Goal: Task Accomplishment & Management: Use online tool/utility

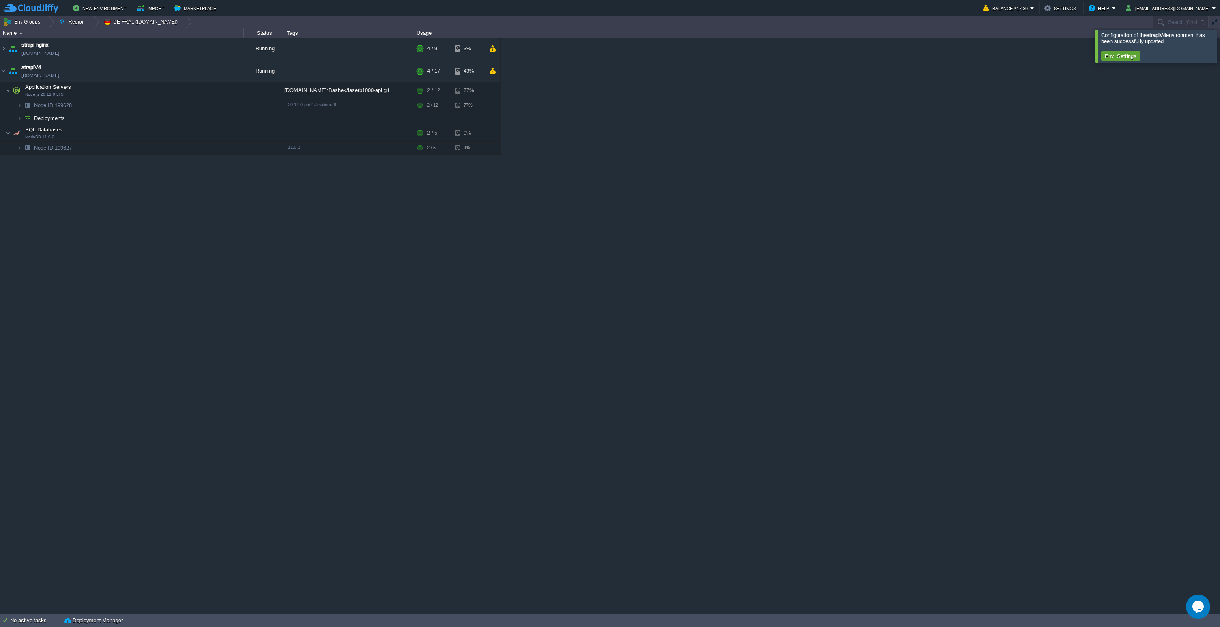
click at [383, 285] on div "strapi-nginx [DOMAIN_NAME] Running + Add to Env Group RAM 26% CPU 1% 4 / 9 3% s…" at bounding box center [610, 326] width 1220 height 576
click at [697, 123] on div "strapi-nginx [DOMAIN_NAME] Running + Add to Env Group RAM 26% CPU 1% 4 / 9 3% s…" at bounding box center [610, 326] width 1220 height 576
click at [542, 189] on div "strapi-nginx [DOMAIN_NAME] Running + Add to Env Group RAM 26% CPU 0% 4 / 9 3% s…" at bounding box center [610, 326] width 1220 height 576
click at [518, 236] on div "strapi-nginx [DOMAIN_NAME] Running + Add to Env Group RAM 26% CPU 0% 4 / 9 3% s…" at bounding box center [610, 326] width 1220 height 576
click at [763, 163] on div "strapi-nginx [DOMAIN_NAME] Running + Add to Env Group RAM 26% CPU 1% 4 / 9 3% s…" at bounding box center [610, 326] width 1220 height 576
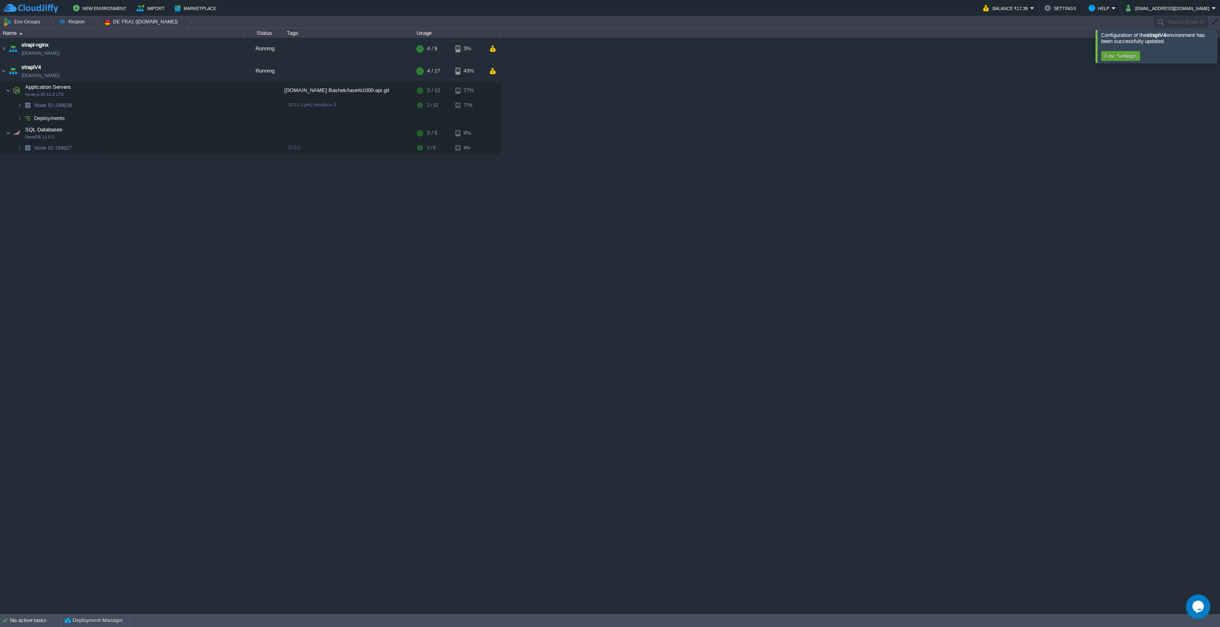
click at [1220, 53] on div at bounding box center [1230, 46] width 0 height 33
click at [848, 90] on div "strapi-nginx [DOMAIN_NAME] Running + Add to Env Group RAM 26% CPU 1% 4 / 9 3% s…" at bounding box center [610, 326] width 1220 height 576
click at [22, 118] on img at bounding box center [27, 118] width 11 height 13
click at [212, 133] on button "button" at bounding box center [211, 130] width 7 height 7
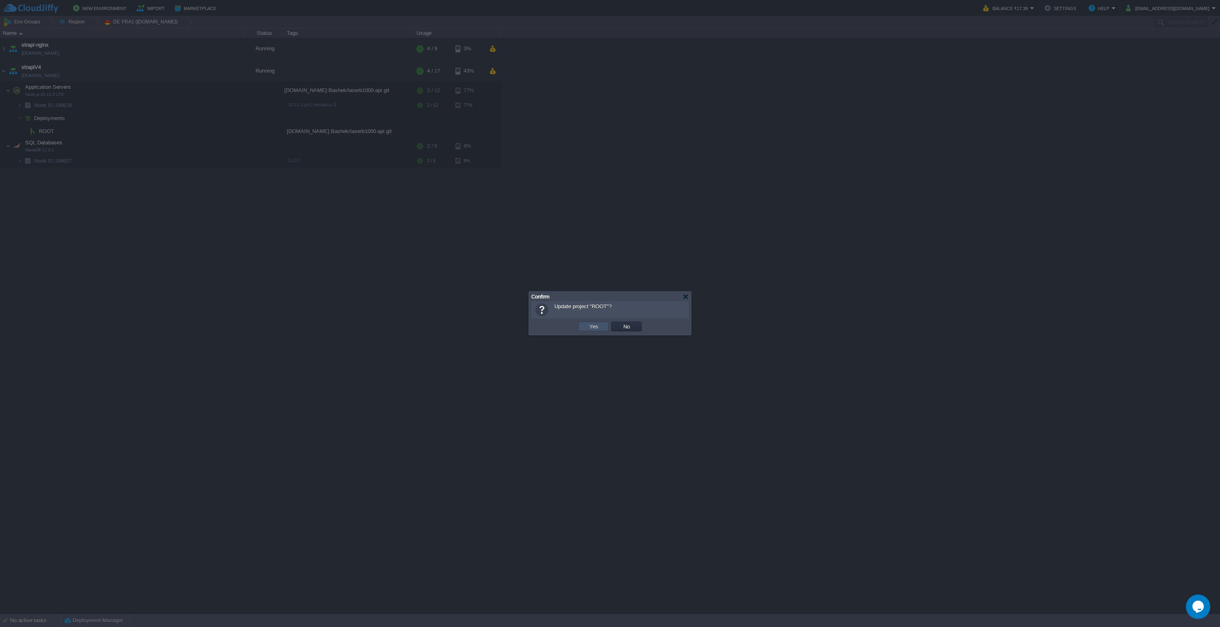
click at [597, 324] on button "Yes" at bounding box center [594, 326] width 14 height 7
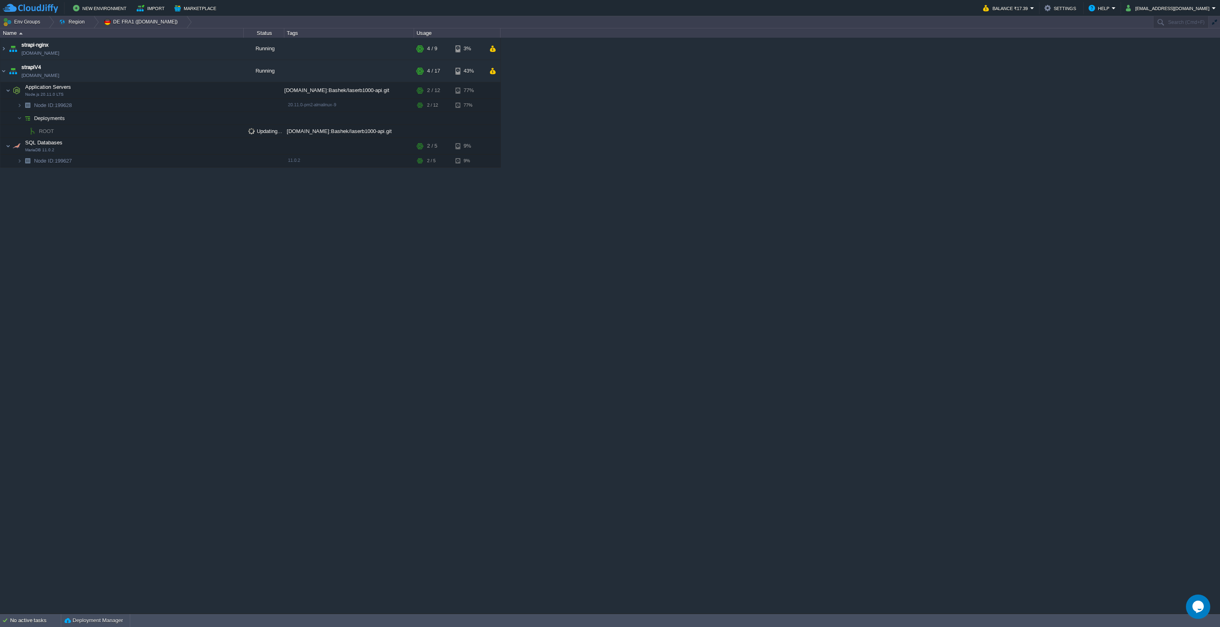
click at [626, 133] on div "strapi-nginx [DOMAIN_NAME] Running + Add to Env Group RAM 26% CPU 1% 4 / 9 3% s…" at bounding box center [610, 326] width 1220 height 576
click at [383, 398] on div "strapi-nginx [DOMAIN_NAME] Running + Add to Env Group RAM 26% CPU 1% 4 / 9 3% s…" at bounding box center [610, 326] width 1220 height 576
click at [356, 415] on div "strapi-nginx [DOMAIN_NAME] Running + Add to Env Group RAM 26% CPU 18% 4 / 9 3% …" at bounding box center [610, 326] width 1220 height 576
click at [361, 335] on div "strapi-nginx [DOMAIN_NAME] Running + Add to Env Group RAM 26% CPU 15% 4 / 9 3% …" at bounding box center [610, 326] width 1220 height 576
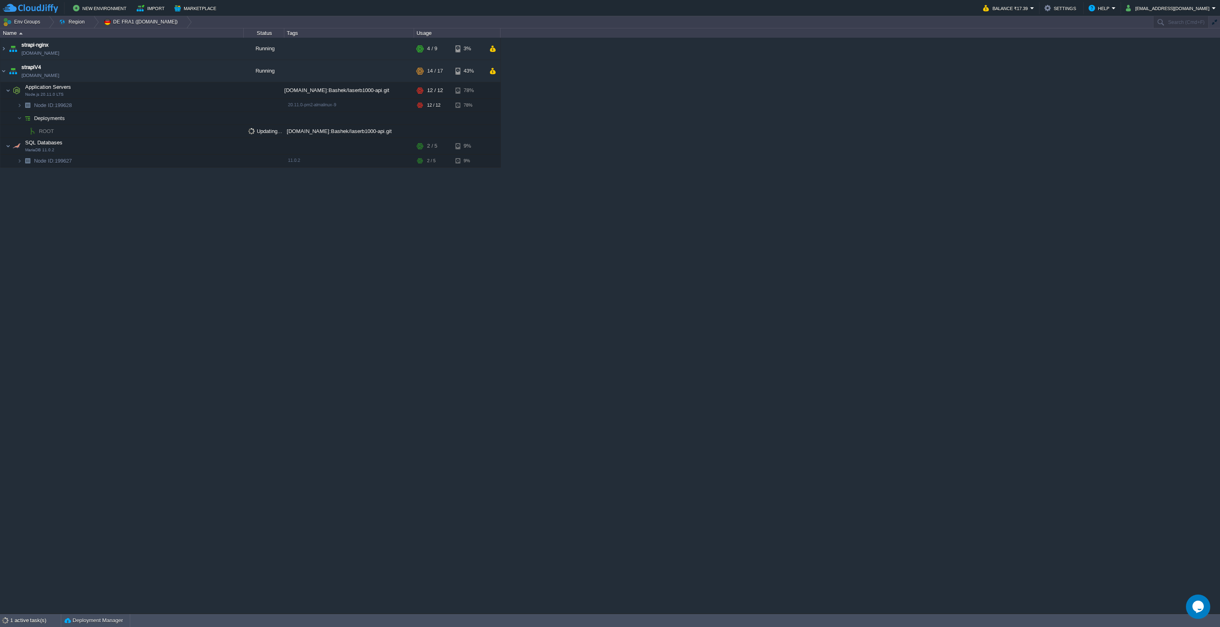
click at [300, 271] on div "strapi-nginx [DOMAIN_NAME] Running + Add to Env Group RAM 26% CPU 15% 4 / 9 3% …" at bounding box center [610, 326] width 1220 height 576
click at [373, 444] on div "strapi-nginx [DOMAIN_NAME] Running + Add to Env Group RAM 26% CPU 15% 4 / 9 3% …" at bounding box center [610, 326] width 1220 height 576
click at [400, 268] on div "strapi-nginx [DOMAIN_NAME] Running + Add to Env Group RAM 26% CPU 15% 4 / 9 3% …" at bounding box center [610, 326] width 1220 height 576
click at [400, 268] on div "strapi-nginx [DOMAIN_NAME] Running + Add to Env Group RAM 26% CPU 1% 4 / 9 3% s…" at bounding box center [610, 326] width 1220 height 576
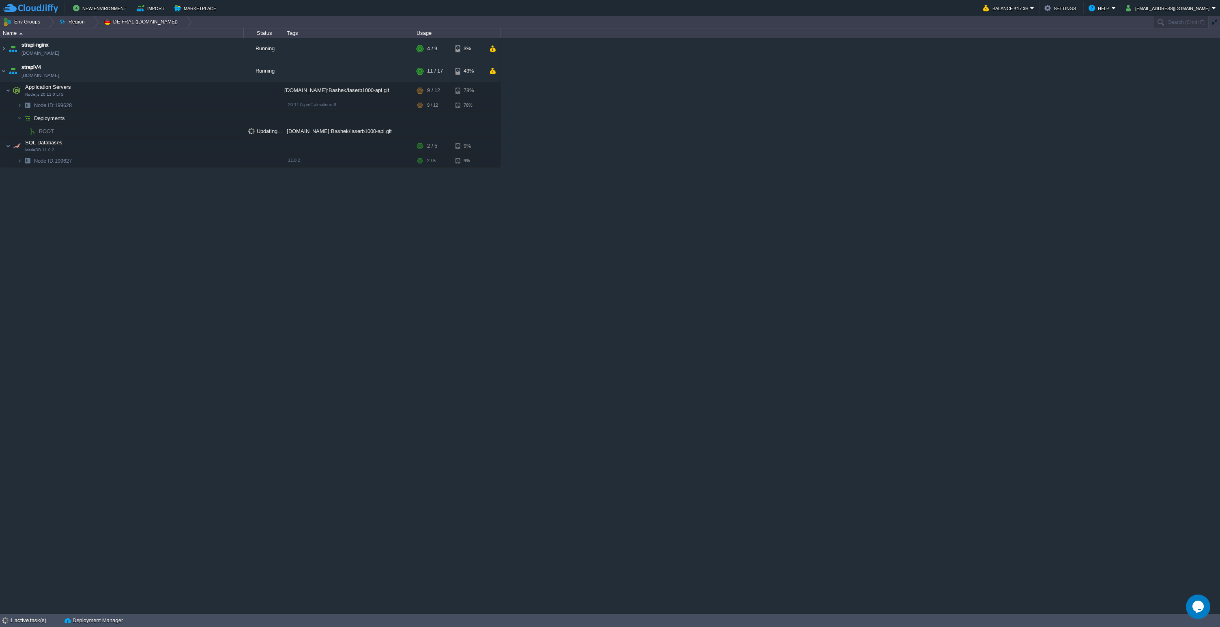
click at [400, 268] on div "strapi-nginx [DOMAIN_NAME] Running + Add to Env Group RAM 26% CPU 1% 4 / 9 3% s…" at bounding box center [610, 326] width 1220 height 576
click at [507, 328] on div "strapi-nginx [DOMAIN_NAME] Running + Add to Env Group RAM 26% CPU 1% 4 / 9 3% s…" at bounding box center [610, 326] width 1220 height 576
click at [245, 362] on div "strapi-nginx [DOMAIN_NAME] Running + Add to Env Group RAM 26% CPU 0% 4 / 9 3% s…" at bounding box center [610, 326] width 1220 height 576
click at [392, 238] on div "strapi-nginx [DOMAIN_NAME] Running + Add to Env Group RAM 26% CPU 0% 4 / 9 3% s…" at bounding box center [610, 326] width 1220 height 576
click at [396, 245] on div "strapi-nginx [DOMAIN_NAME] Running + Add to Env Group RAM 26% CPU 0% 4 / 9 3% s…" at bounding box center [610, 326] width 1220 height 576
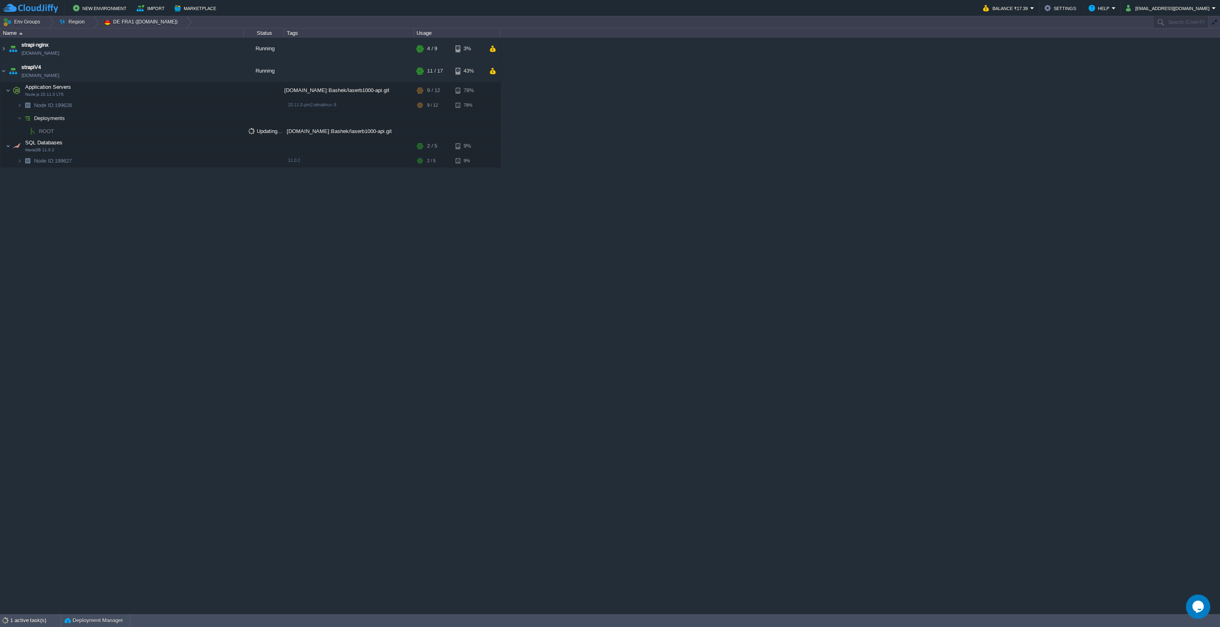
click at [396, 245] on div "strapi-nginx [DOMAIN_NAME] Running + Add to Env Group RAM 26% CPU 0% 4 / 9 3% s…" at bounding box center [610, 326] width 1220 height 576
click at [406, 226] on div "strapi-nginx [DOMAIN_NAME] Running + Add to Env Group RAM 26% CPU 19% 4 / 9 3% …" at bounding box center [610, 326] width 1220 height 576
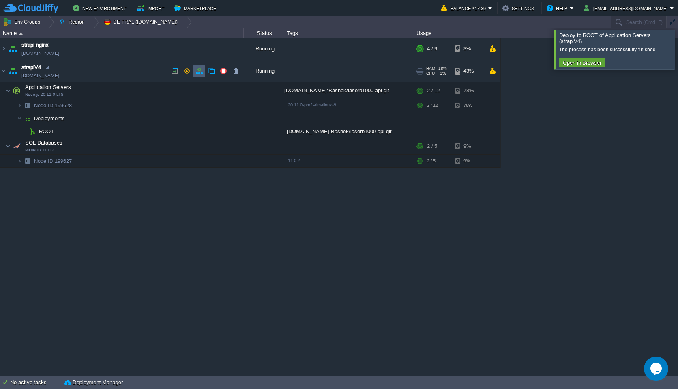
click at [196, 71] on button "button" at bounding box center [199, 70] width 7 height 7
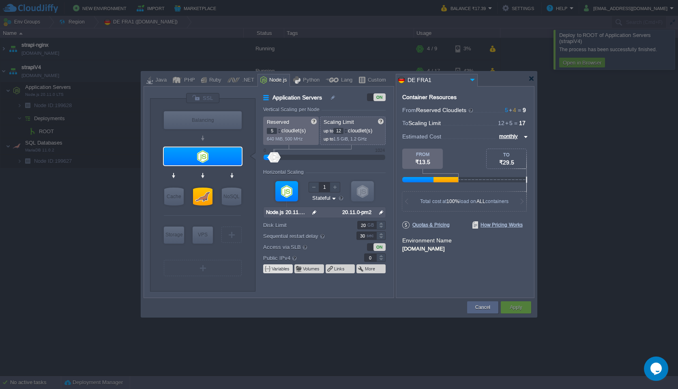
click at [277, 270] on button "Variables" at bounding box center [281, 268] width 19 height 6
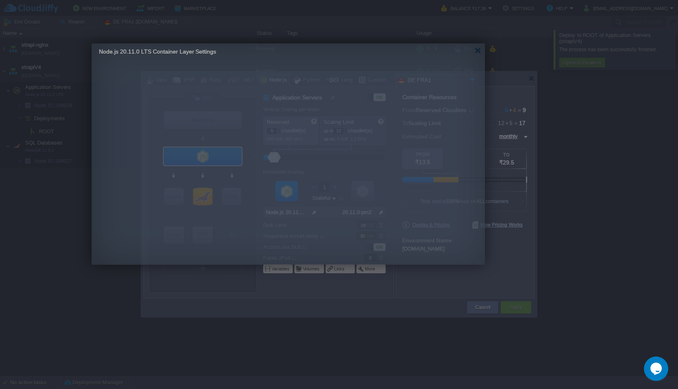
drag, startPoint x: 379, startPoint y: 95, endPoint x: 328, endPoint y: 55, distance: 64.9
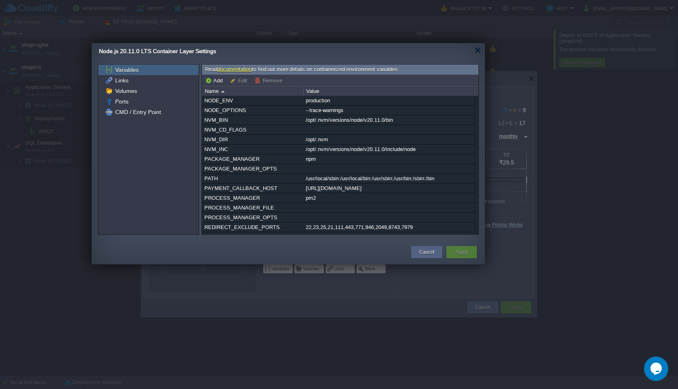
scroll to position [196, 0]
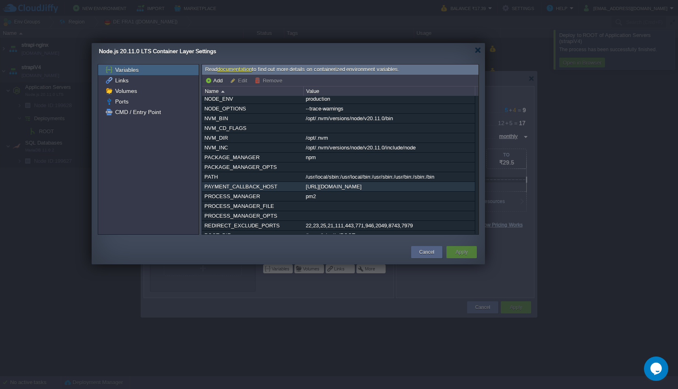
click at [325, 191] on div "[URL][DOMAIN_NAME]" at bounding box center [389, 186] width 171 height 9
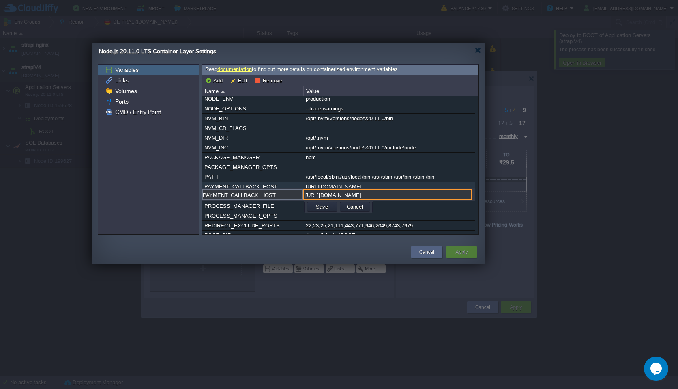
click at [325, 194] on input "[URL][DOMAIN_NAME]" at bounding box center [387, 194] width 169 height 11
click at [420, 254] on button "Cancel" at bounding box center [426, 252] width 15 height 8
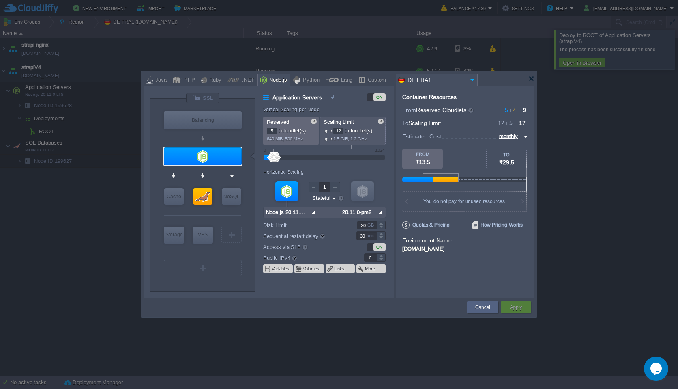
click at [203, 316] on div "Cancel Apply Contact Us" at bounding box center [339, 307] width 391 height 19
click at [214, 307] on td at bounding box center [305, 307] width 322 height 15
type input "AlmaLinux 9.6"
click at [204, 298] on div "Cancel Apply Contact Us" at bounding box center [339, 307] width 391 height 19
click at [283, 269] on button "Variables" at bounding box center [281, 268] width 19 height 6
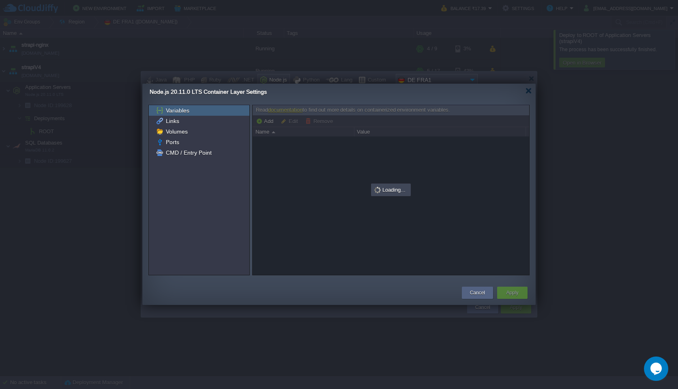
click at [249, 291] on td at bounding box center [303, 292] width 314 height 15
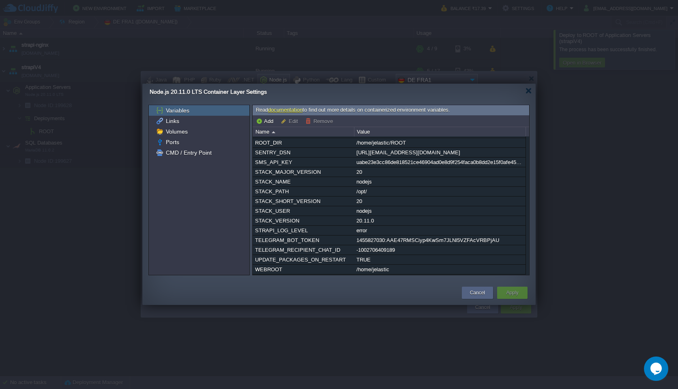
scroll to position [224, 0]
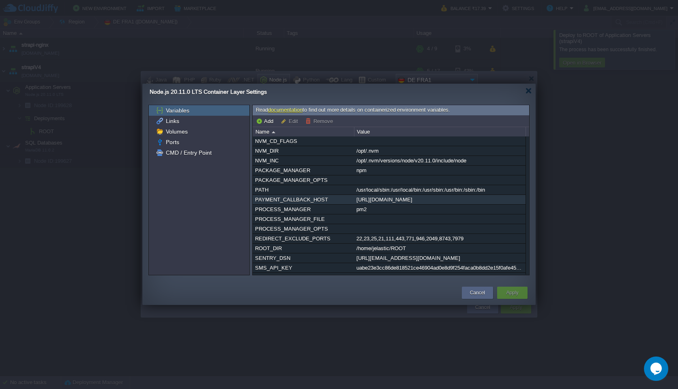
click at [374, 204] on div "[URL][DOMAIN_NAME]" at bounding box center [440, 199] width 171 height 9
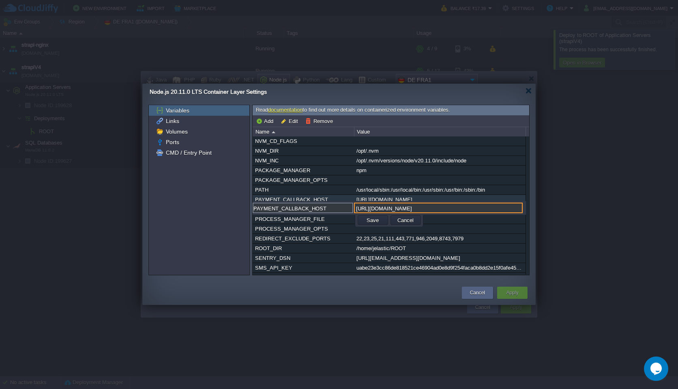
click at [374, 209] on input "[URL][DOMAIN_NAME]" at bounding box center [438, 207] width 169 height 11
drag, startPoint x: 451, startPoint y: 207, endPoint x: 309, endPoint y: 207, distance: 142.0
click at [309, 206] on div "PAYMENT_CALLBACK_HOST [URL][DOMAIN_NAME]" at bounding box center [389, 207] width 273 height 11
paste input "[DOMAIN_NAME][URL]"
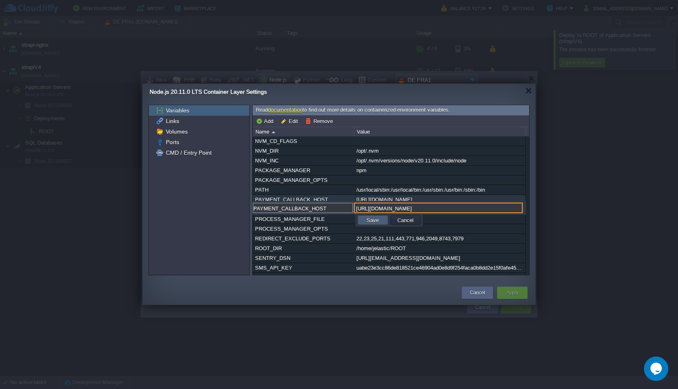
type input "[URL][DOMAIN_NAME]"
click at [371, 219] on button "Save" at bounding box center [372, 219] width 17 height 7
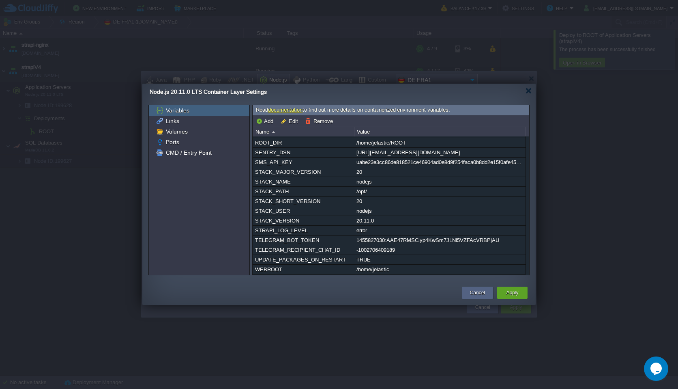
scroll to position [339, 0]
click at [515, 294] on button "Apply" at bounding box center [512, 292] width 12 height 8
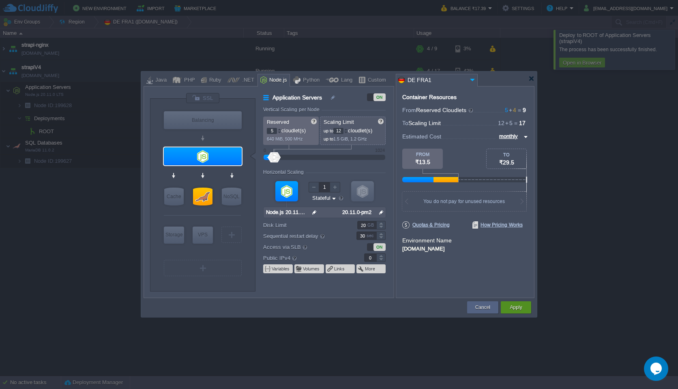
click at [520, 310] on button "Apply" at bounding box center [516, 307] width 12 height 8
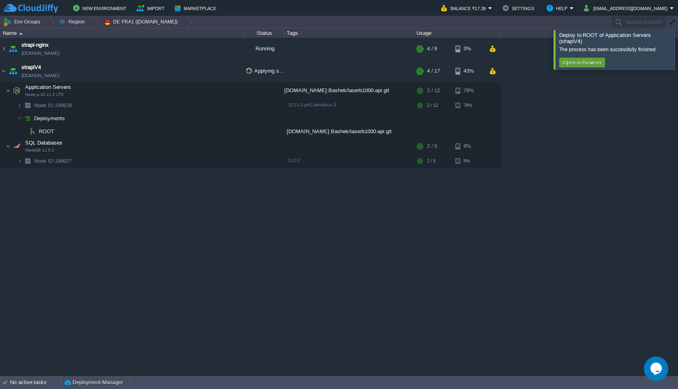
click at [688, 52] on div at bounding box center [688, 49] width 0 height 39
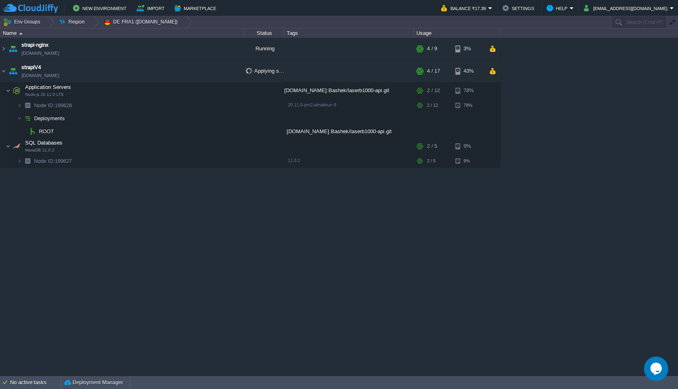
click at [189, 328] on div "strapi-nginx [DOMAIN_NAME] Running + Add to Env Group RAM 26% CPU 1% 4 / 9 3% s…" at bounding box center [339, 206] width 678 height 337
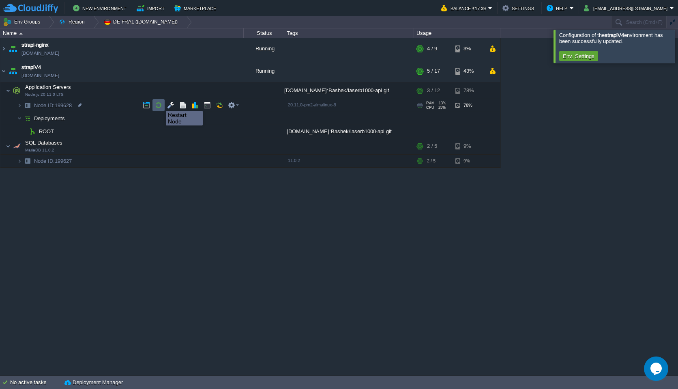
click at [160, 103] on button "button" at bounding box center [158, 104] width 7 height 7
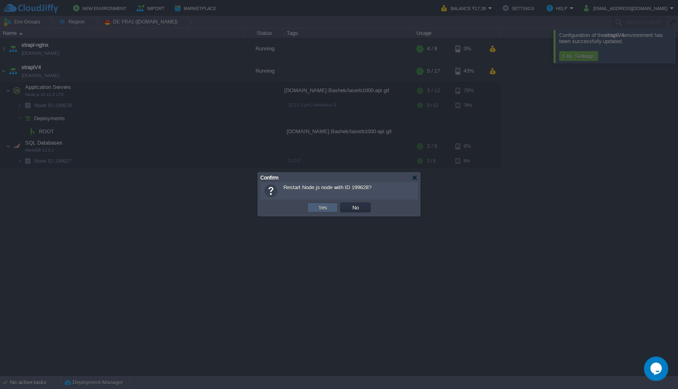
click at [322, 204] on button "Yes" at bounding box center [323, 207] width 14 height 7
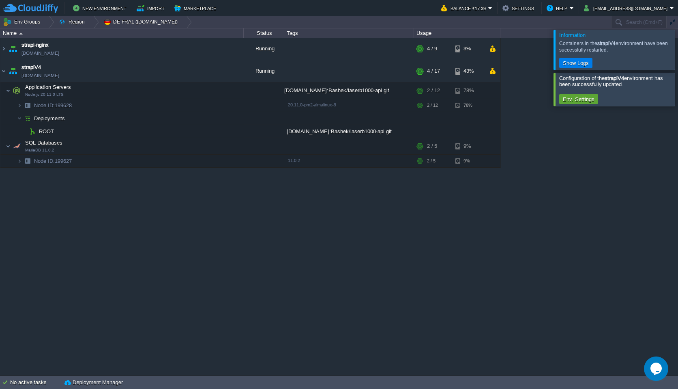
click at [556, 227] on div "strapi-nginx [DOMAIN_NAME] Running + Add to Env Group RAM 26% CPU 10% 4 / 9 3% …" at bounding box center [339, 206] width 678 height 337
click at [688, 90] on div at bounding box center [688, 89] width 0 height 33
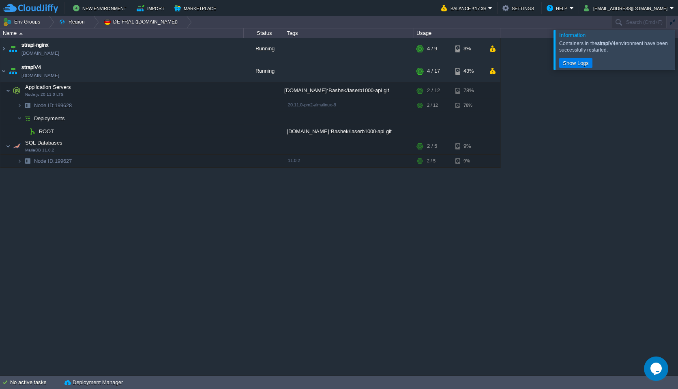
click at [688, 54] on div at bounding box center [688, 50] width 0 height 40
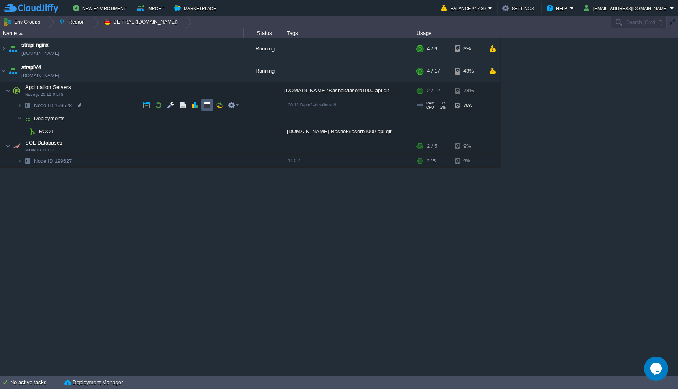
click at [209, 109] on td at bounding box center [207, 105] width 12 height 12
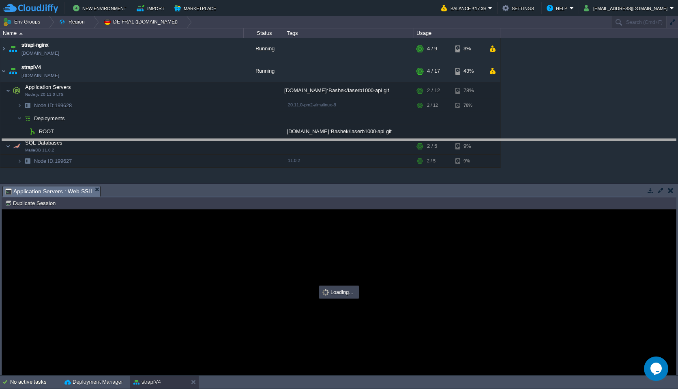
drag, startPoint x: 257, startPoint y: 196, endPoint x: 257, endPoint y: 134, distance: 61.3
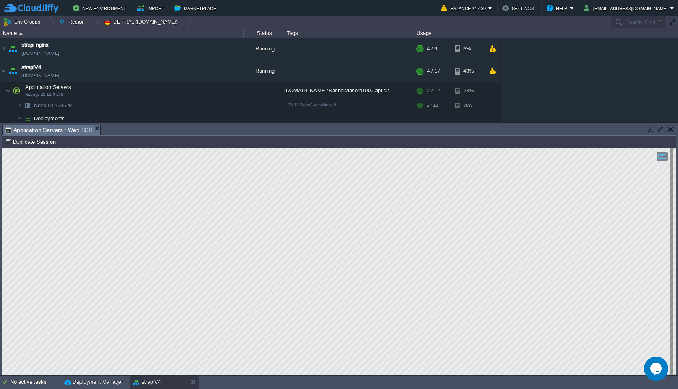
scroll to position [0, 0]
type textarea "/mono-checkout-success"
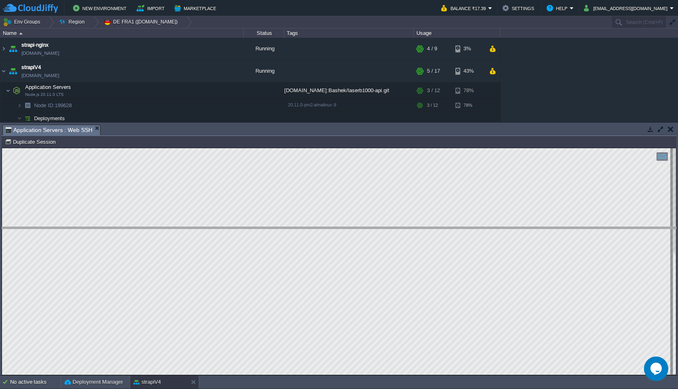
drag, startPoint x: 201, startPoint y: 131, endPoint x: 199, endPoint y: 234, distance: 103.1
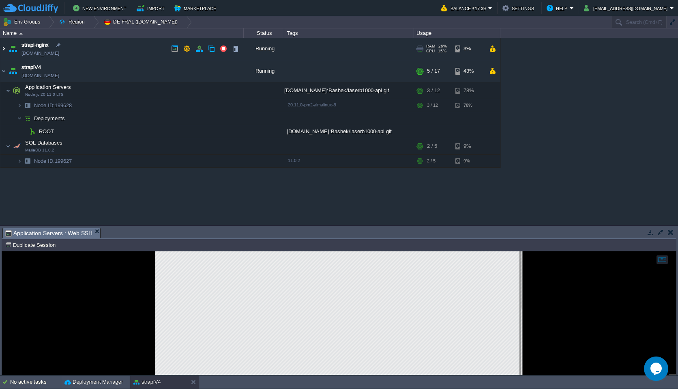
click at [3, 47] on img at bounding box center [3, 49] width 6 height 22
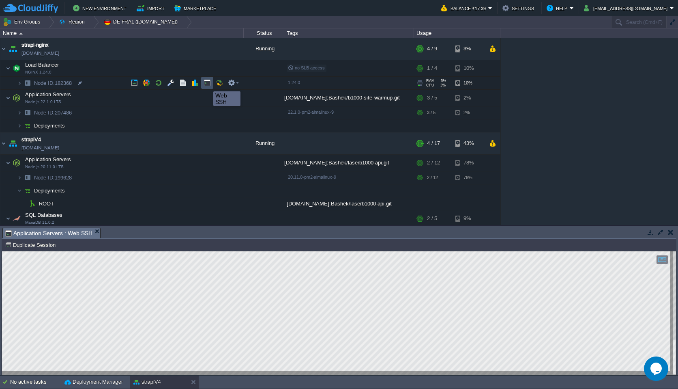
click at [207, 84] on button "button" at bounding box center [207, 82] width 7 height 7
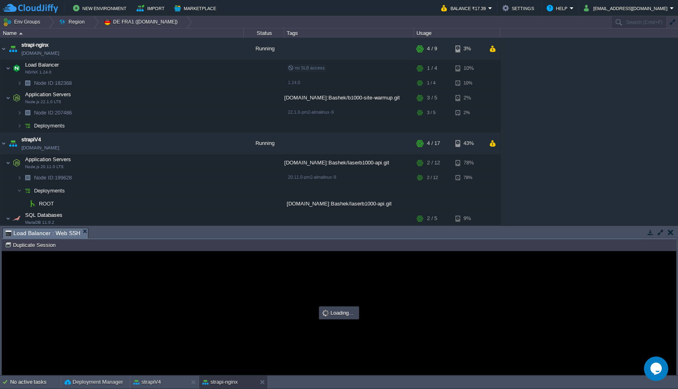
scroll to position [0, 0]
type input "#000000"
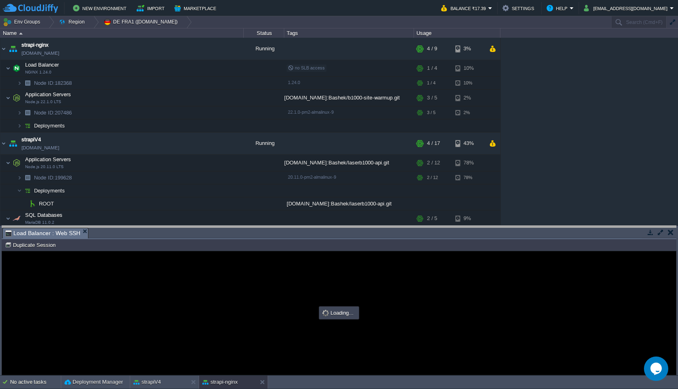
drag, startPoint x: 249, startPoint y: 230, endPoint x: 251, endPoint y: 116, distance: 113.6
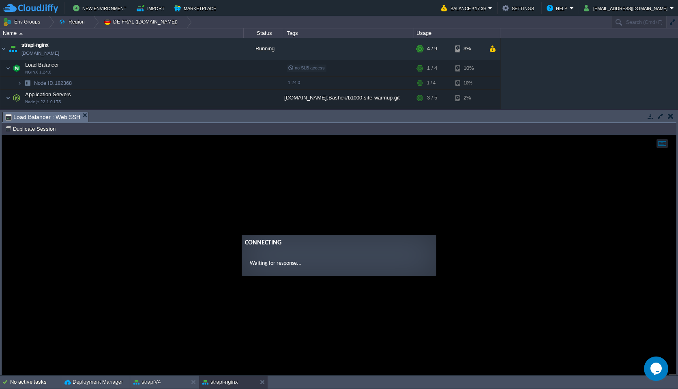
click at [159, 233] on guac-modal "Connecting Waiting for response..." at bounding box center [339, 254] width 674 height 239
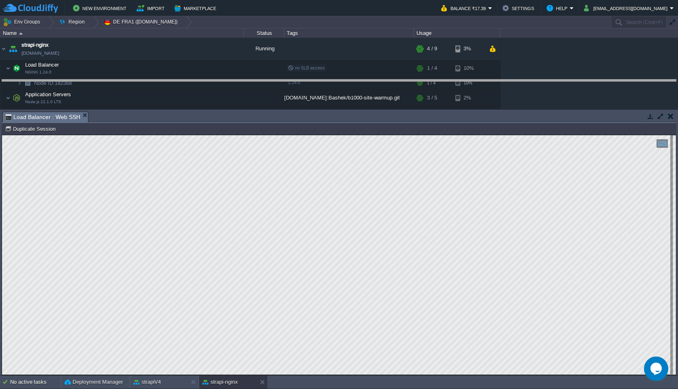
drag, startPoint x: 224, startPoint y: 119, endPoint x: 224, endPoint y: 87, distance: 32.0
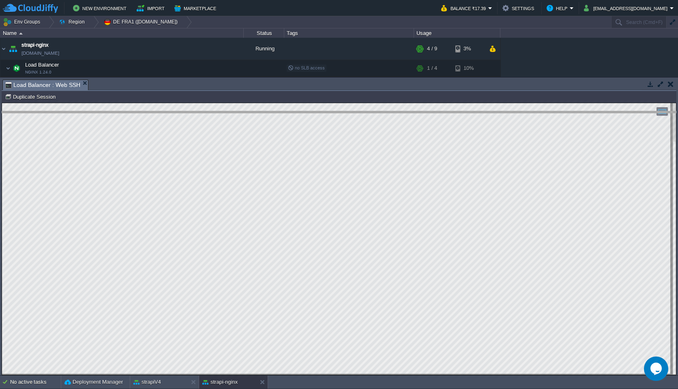
drag, startPoint x: 251, startPoint y: 88, endPoint x: 247, endPoint y: 277, distance: 188.7
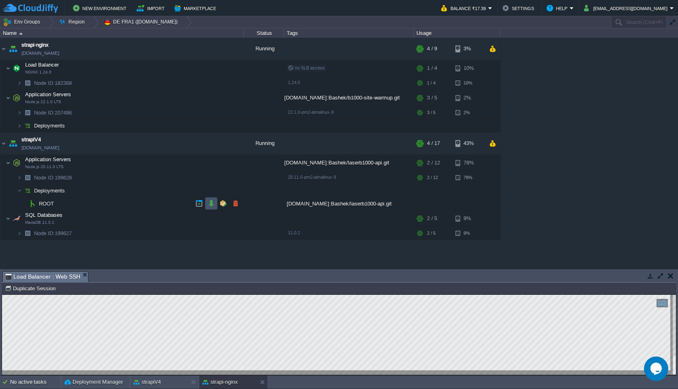
click at [212, 204] on button "button" at bounding box center [211, 203] width 7 height 7
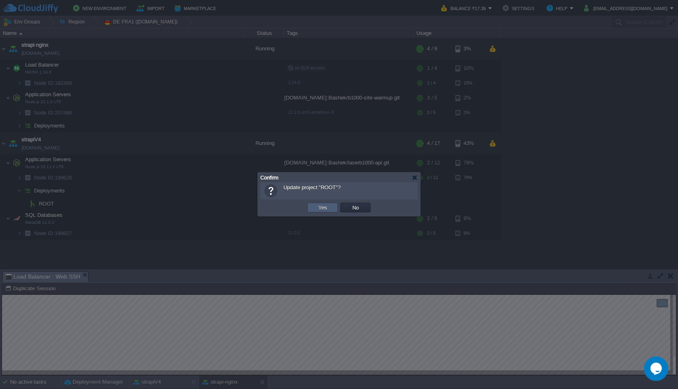
click at [322, 206] on button "Yes" at bounding box center [323, 207] width 14 height 7
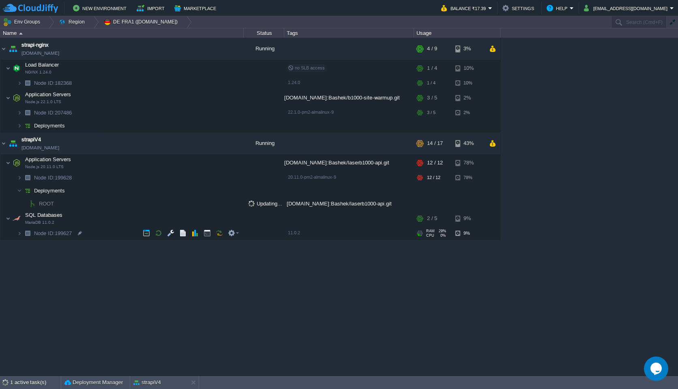
click at [157, 260] on div "strapi-nginx [DOMAIN_NAME] Running + Add to Env Group RAM 26% CPU 0% 4 / 9 3% L…" at bounding box center [339, 206] width 678 height 337
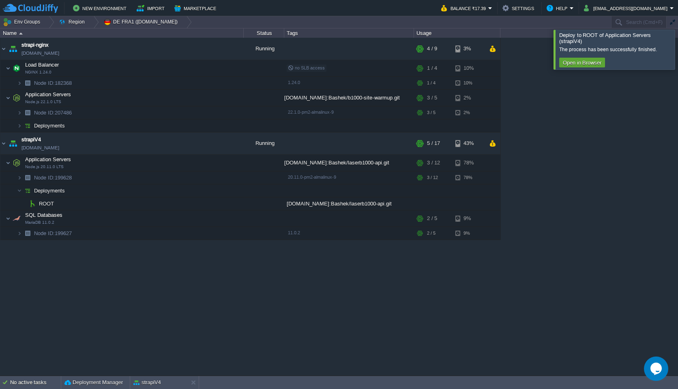
click at [688, 54] on div at bounding box center [688, 49] width 0 height 39
